Goal: Task Accomplishment & Management: Use online tool/utility

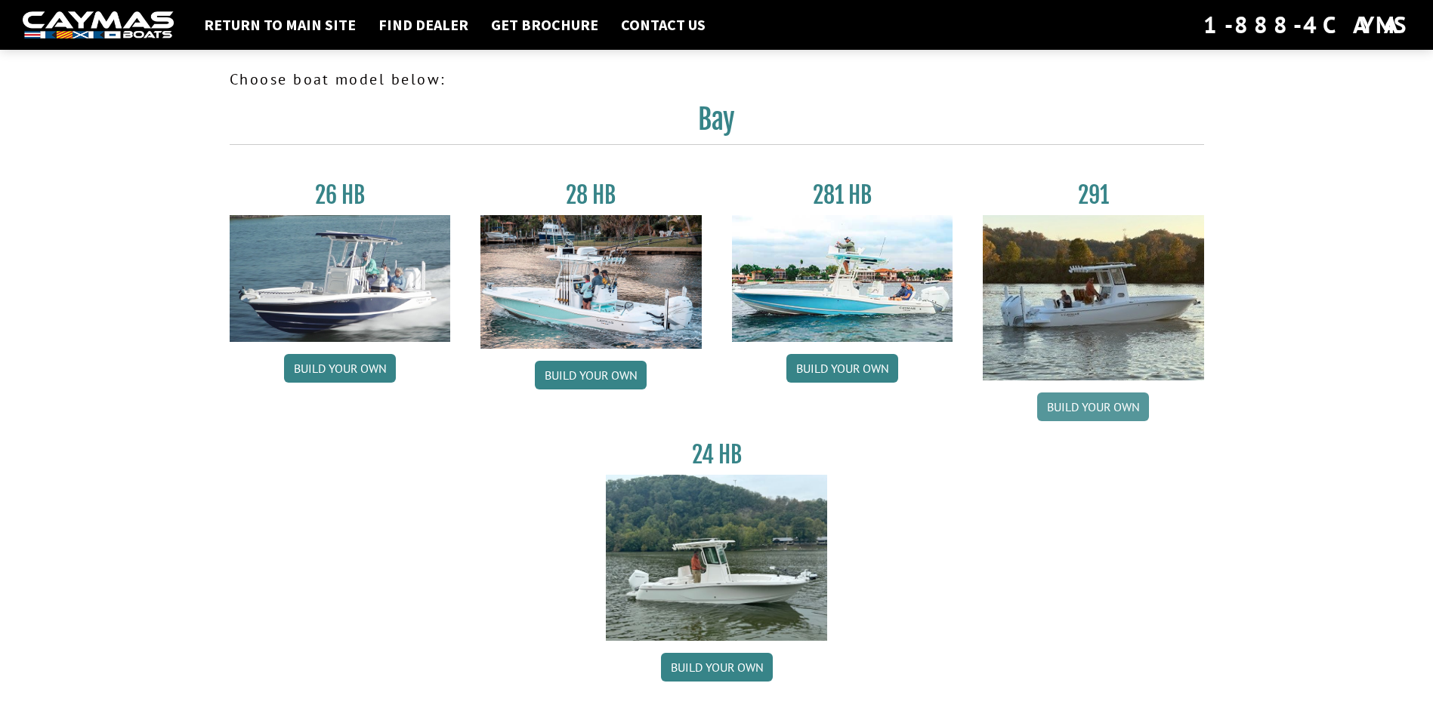
click at [1087, 404] on link "Build your own" at bounding box center [1093, 407] width 112 height 29
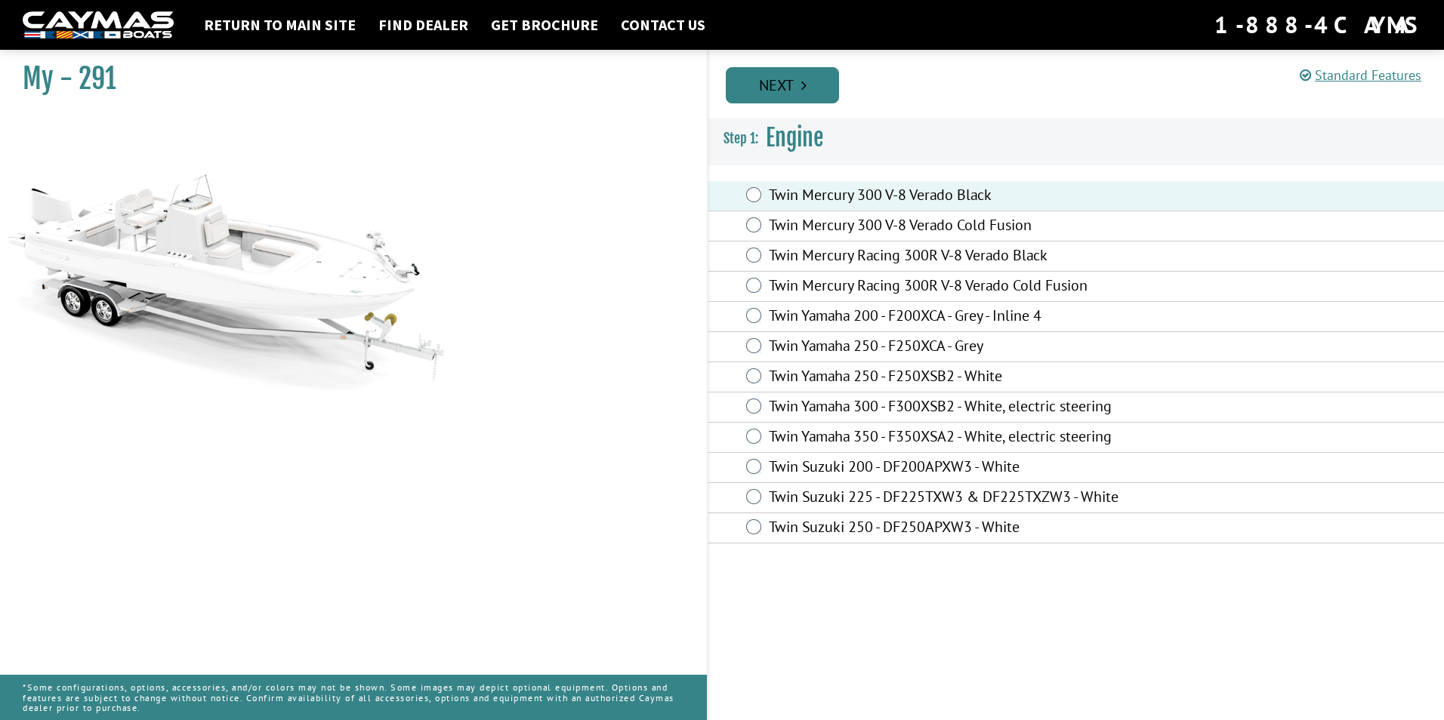
click at [774, 83] on link "Next" at bounding box center [782, 85] width 113 height 36
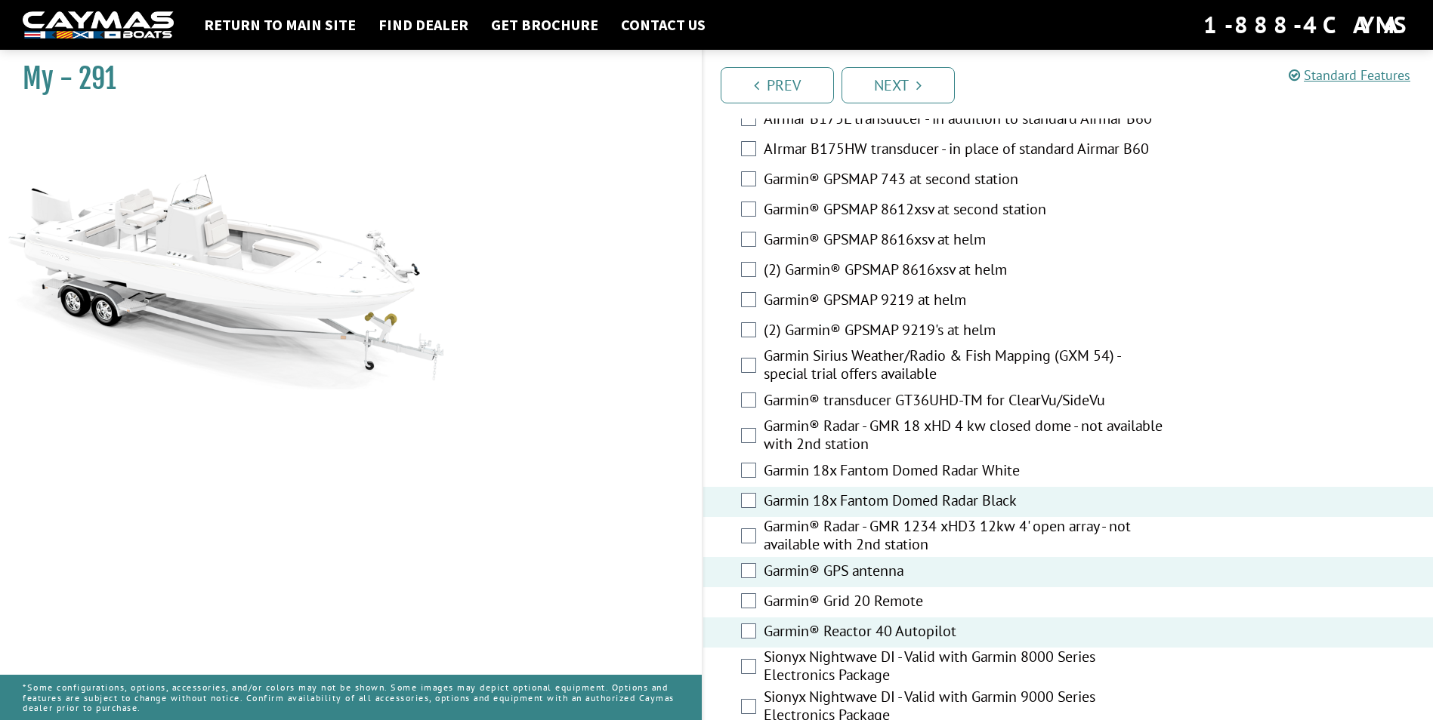
scroll to position [3531, 0]
